Goal: Use online tool/utility: Utilize a website feature to perform a specific function

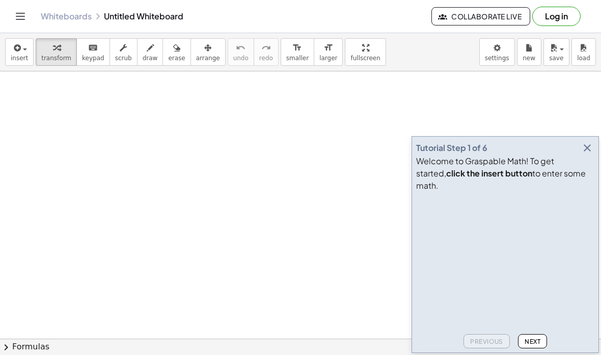
scroll to position [34, 0]
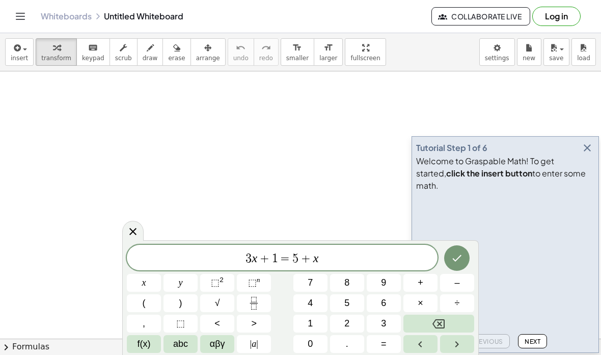
click at [256, 253] on span "3 x + 1 = 5 + x" at bounding box center [282, 258] width 311 height 14
click at [326, 256] on span "3 ​ x + 1 = 5 + x" at bounding box center [282, 258] width 311 height 14
click at [446, 324] on button "Backspace" at bounding box center [438, 323] width 71 height 18
click at [446, 323] on button "Backspace" at bounding box center [438, 323] width 71 height 18
click at [445, 326] on button "Backspace" at bounding box center [438, 323] width 71 height 18
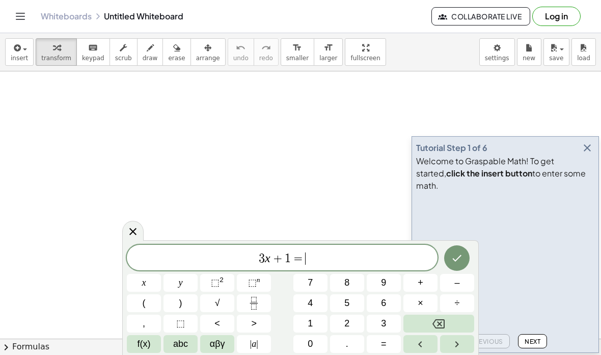
click at [443, 327] on icon "Backspace" at bounding box center [438, 323] width 12 height 9
click at [443, 328] on icon "Backspace" at bounding box center [438, 323] width 12 height 9
click at [439, 325] on icon "Backspace" at bounding box center [438, 323] width 12 height 12
click at [440, 325] on icon "Backspace" at bounding box center [438, 323] width 12 height 12
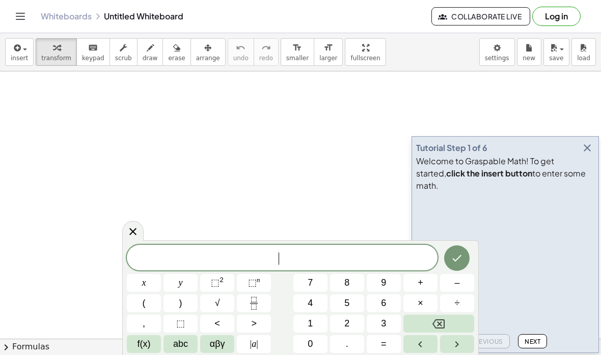
click at [440, 326] on icon "Backspace" at bounding box center [438, 323] width 12 height 12
click at [439, 326] on icon "Backspace" at bounding box center [438, 323] width 12 height 12
click at [142, 280] on span "x" at bounding box center [144, 283] width 4 height 14
click at [387, 345] on span "=" at bounding box center [384, 344] width 6 height 14
click at [440, 323] on icon "Backspace" at bounding box center [438, 323] width 12 height 9
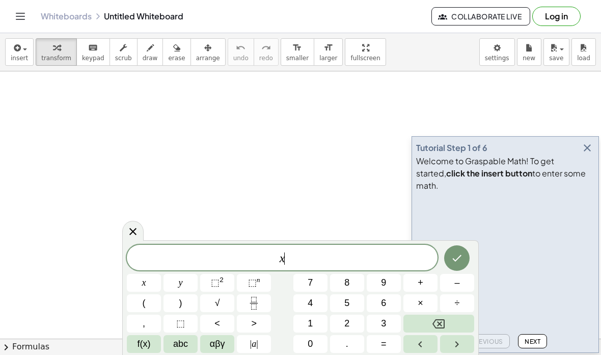
click at [422, 283] on span "+" at bounding box center [421, 283] width 6 height 14
click at [348, 324] on span "2" at bounding box center [346, 323] width 5 height 14
click at [312, 309] on span "4" at bounding box center [310, 303] width 5 height 14
click at [391, 339] on button "=" at bounding box center [384, 344] width 34 height 18
click at [348, 299] on span "5" at bounding box center [346, 303] width 5 height 14
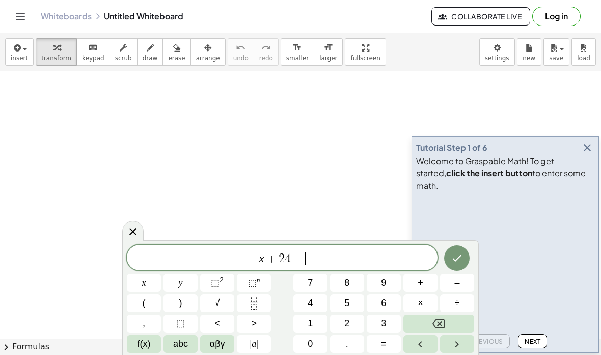
click at [377, 302] on button "6" at bounding box center [384, 303] width 34 height 18
click at [463, 251] on button "Done" at bounding box center [456, 257] width 25 height 25
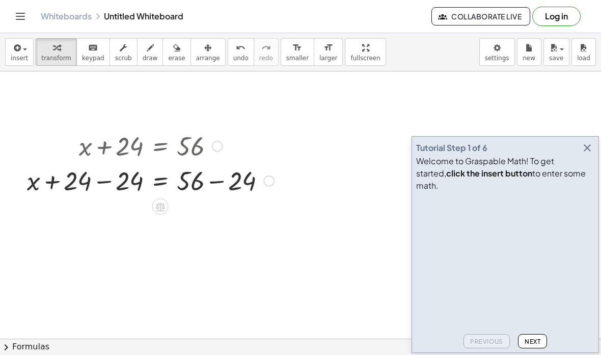
click at [15, 43] on icon "button" at bounding box center [16, 48] width 9 height 12
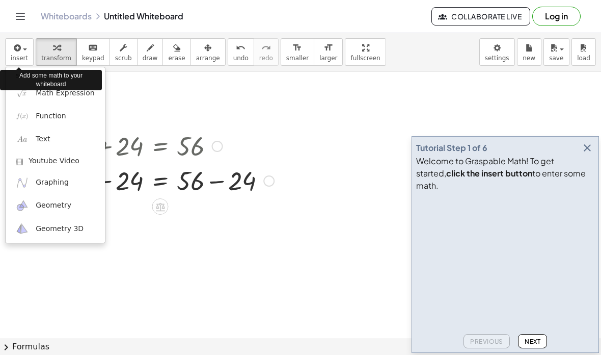
click at [30, 93] on link "Math Expression" at bounding box center [55, 92] width 99 height 23
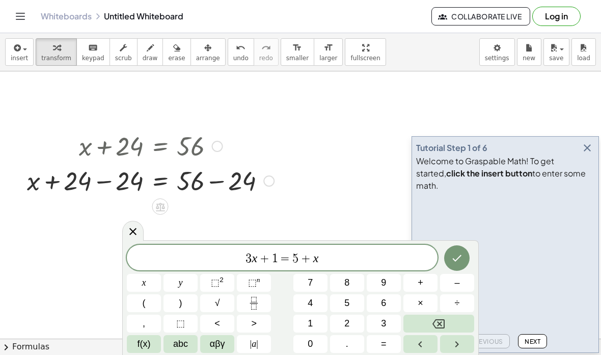
click at [12, 46] on icon "button" at bounding box center [16, 48] width 9 height 12
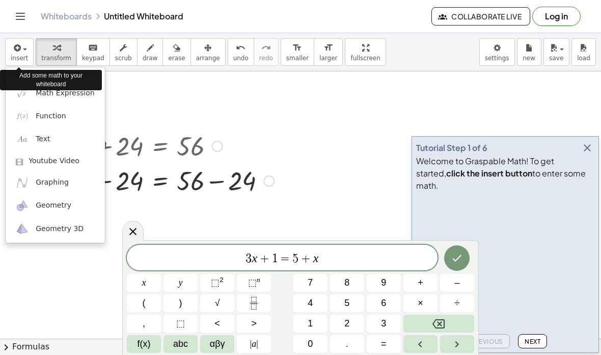
click at [24, 110] on img at bounding box center [22, 116] width 13 height 13
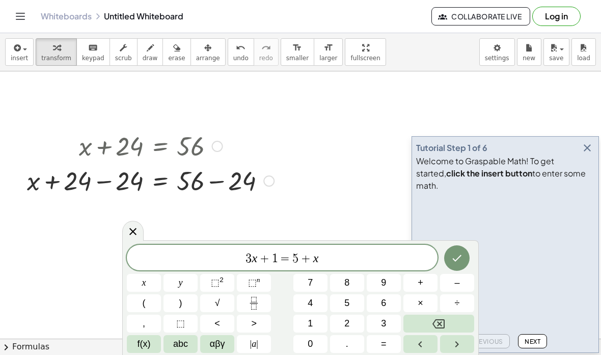
click at [134, 233] on icon at bounding box center [132, 231] width 7 height 7
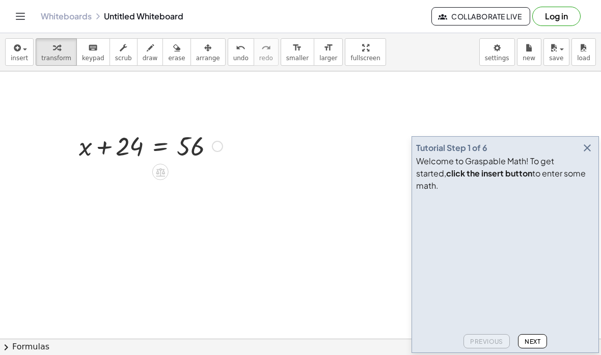
click at [161, 171] on icon at bounding box center [160, 172] width 11 height 11
click at [165, 175] on div "×" at bounding box center [160, 172] width 16 height 16
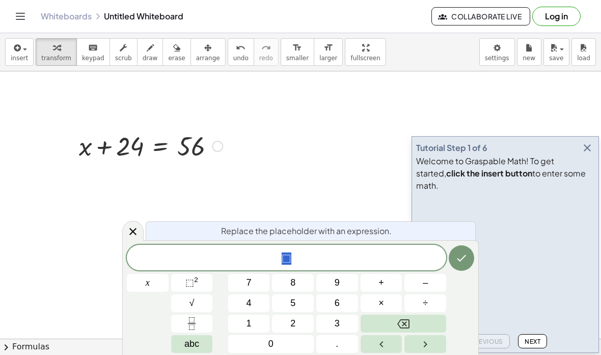
click at [132, 223] on div at bounding box center [132, 231] width 21 height 20
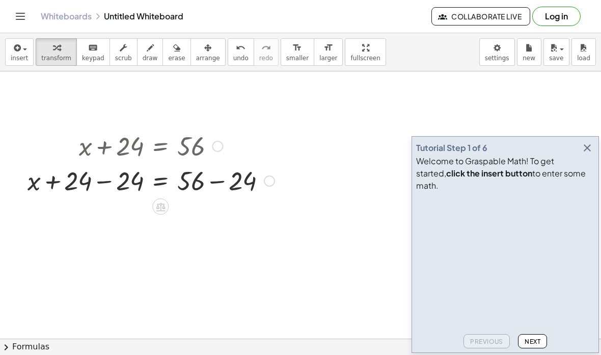
click at [224, 143] on div "+ x + 24 = 56 + x = 56 + 24 − 24 + − 24 Go back to this line Copy line as LaTeX…" at bounding box center [134, 164] width 242 height 78
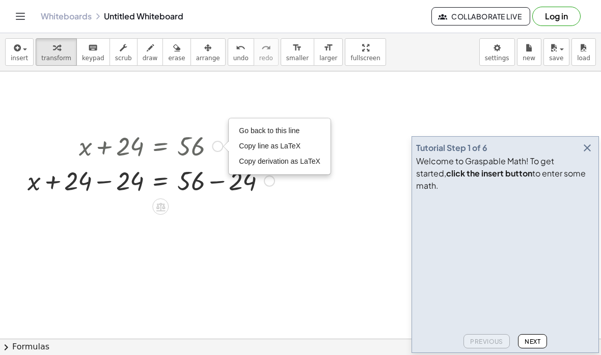
click at [252, 124] on li "Go back to this line" at bounding box center [279, 130] width 87 height 15
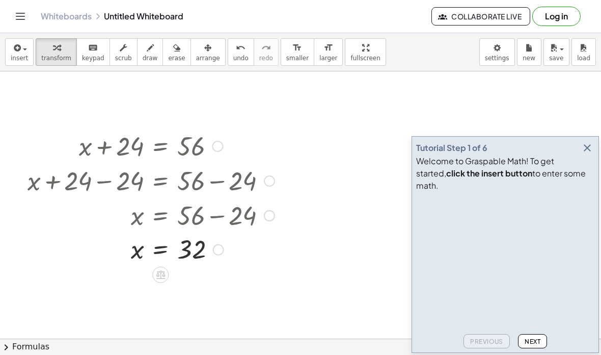
scroll to position [78, 0]
